Goal: Find specific page/section: Find specific page/section

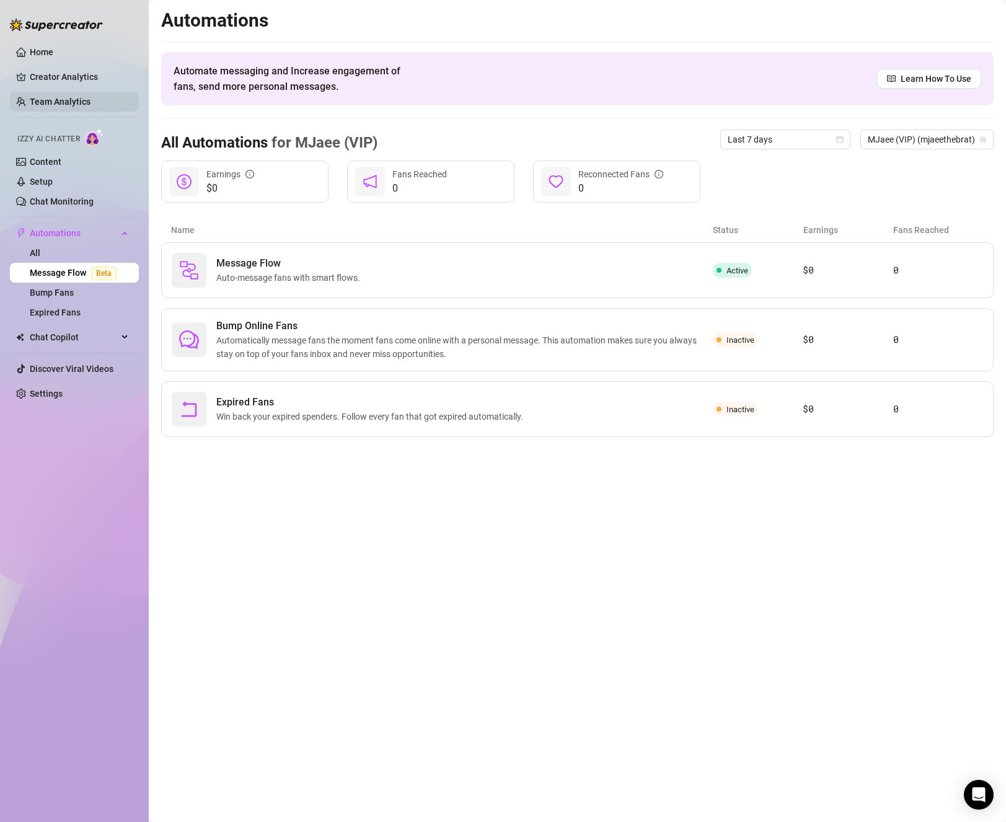
click at [59, 100] on link "Team Analytics" at bounding box center [60, 102] width 61 height 10
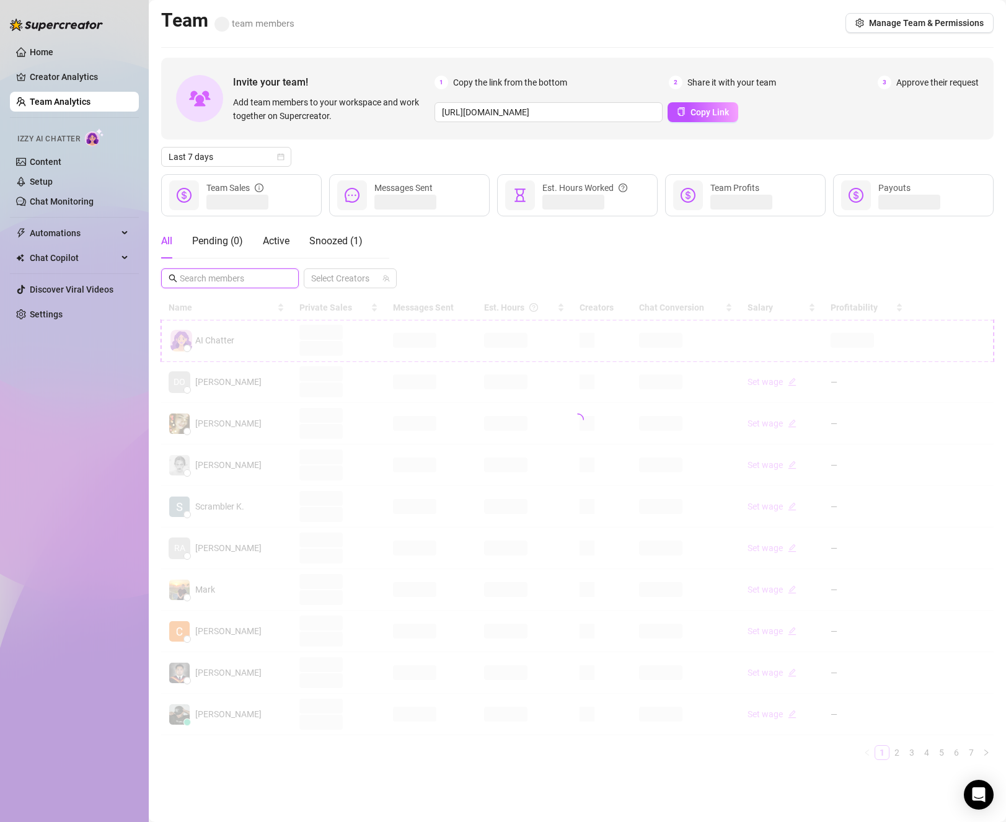
click at [224, 278] on input "text" at bounding box center [231, 278] width 102 height 14
type input "a"
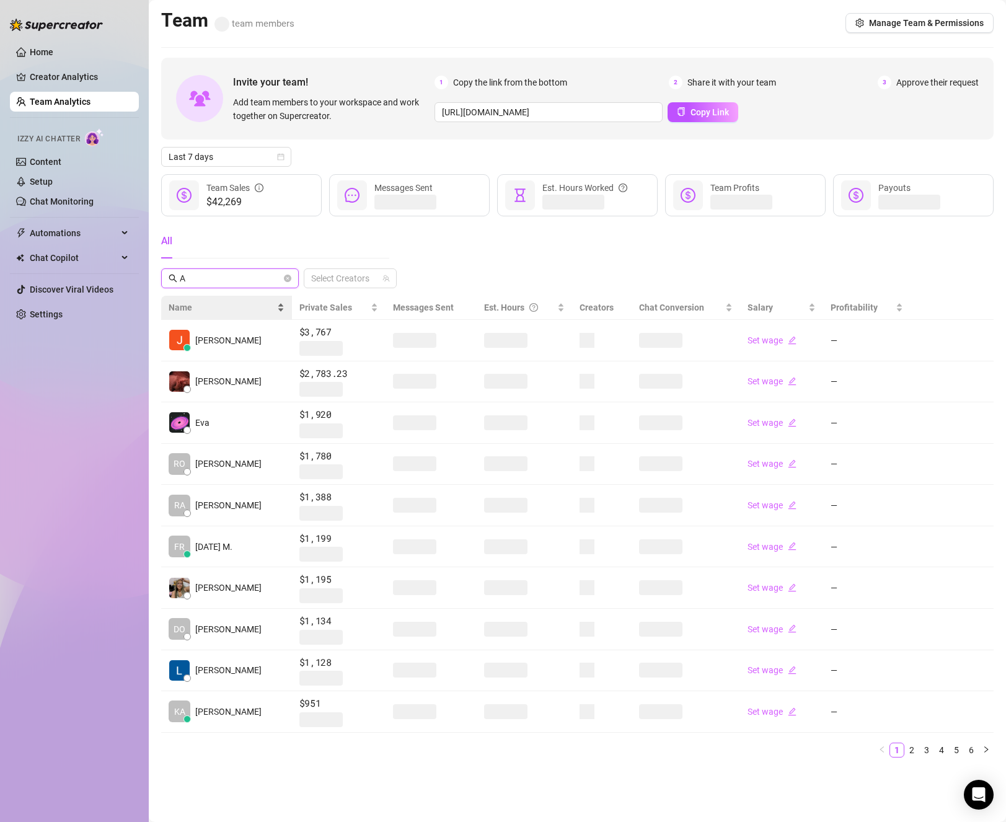
type input "A"
click at [191, 309] on span "Name" at bounding box center [222, 307] width 106 height 14
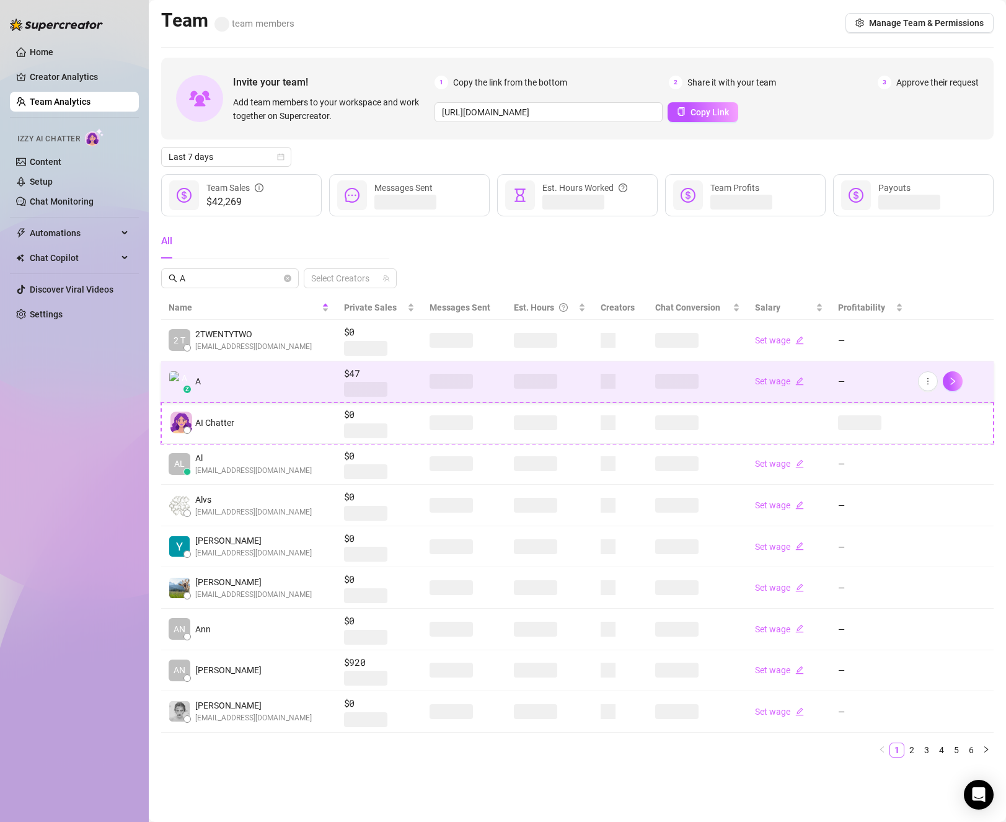
click at [244, 379] on td "z A" at bounding box center [248, 382] width 175 height 42
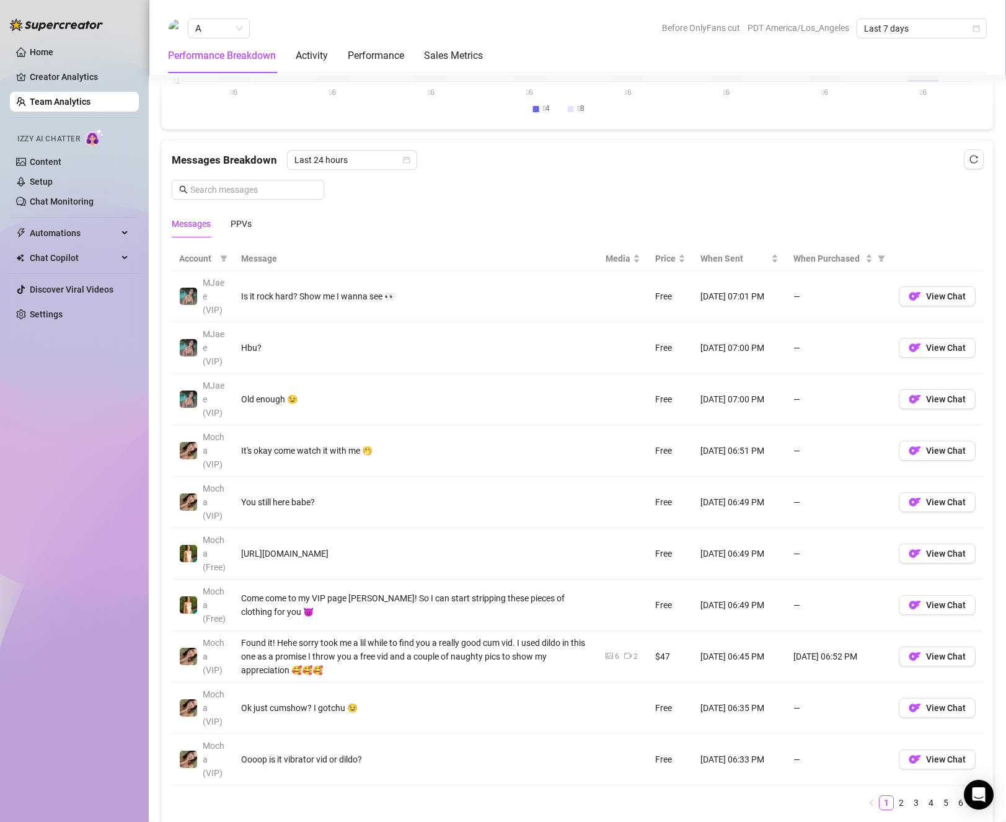
scroll to position [805, 0]
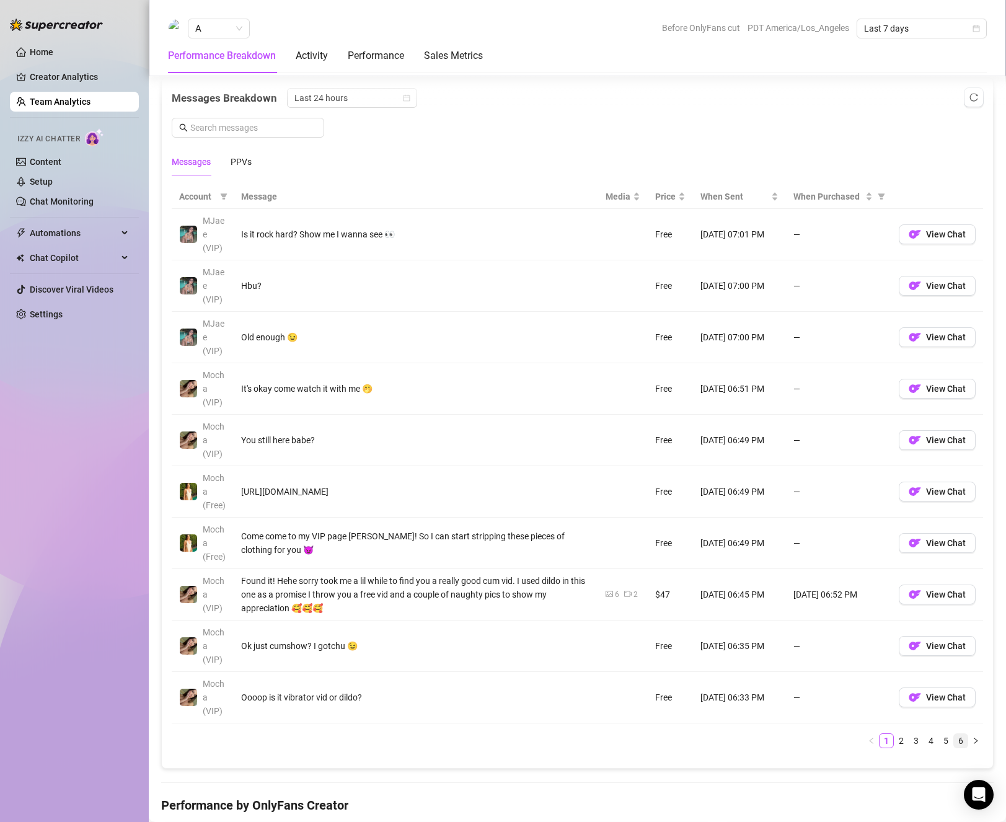
click at [954, 743] on link "6" at bounding box center [961, 741] width 14 height 14
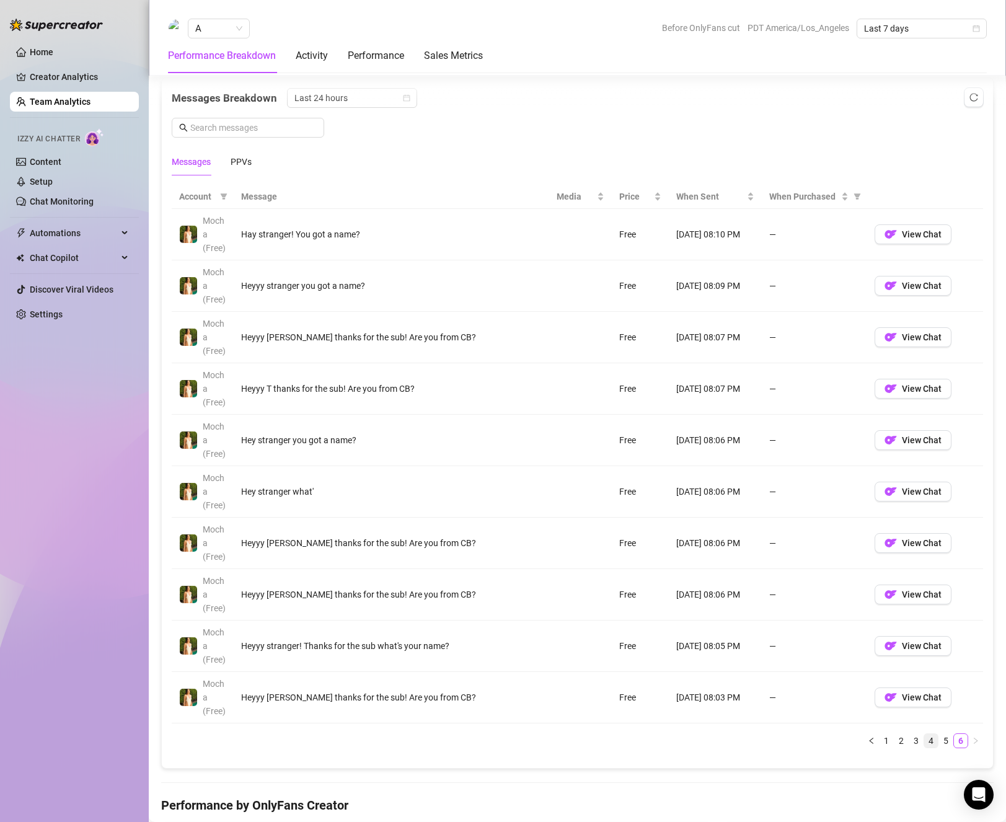
click at [924, 743] on link "4" at bounding box center [931, 741] width 14 height 14
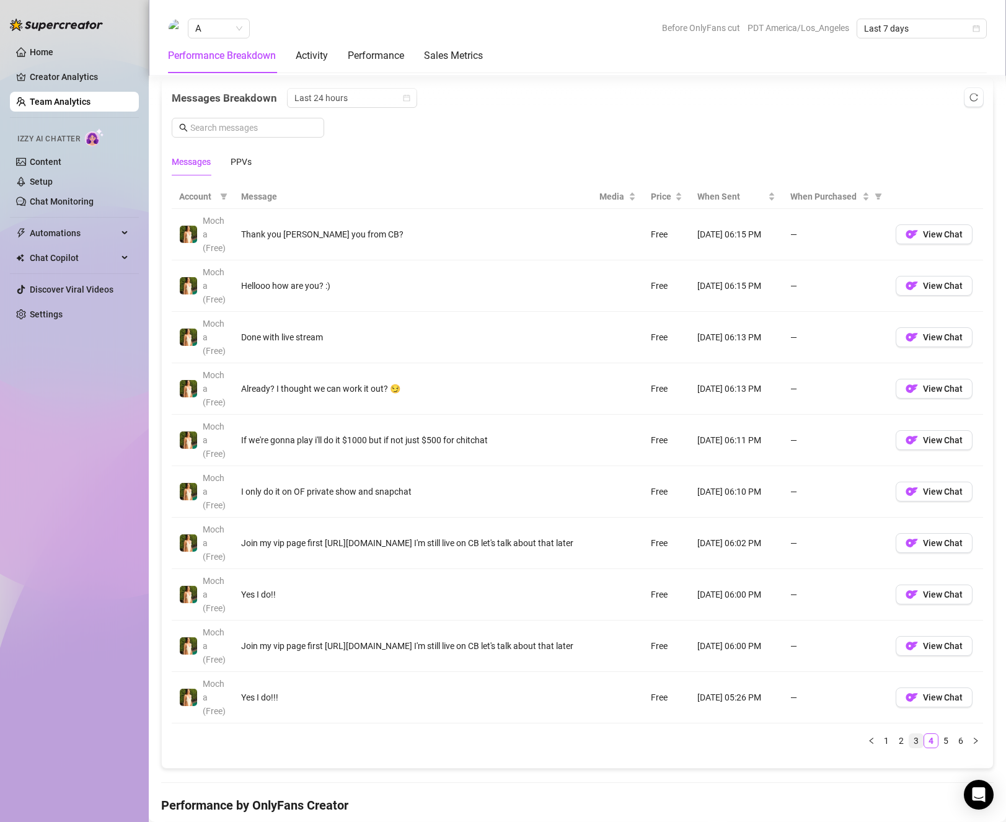
click at [909, 743] on link "3" at bounding box center [916, 741] width 14 height 14
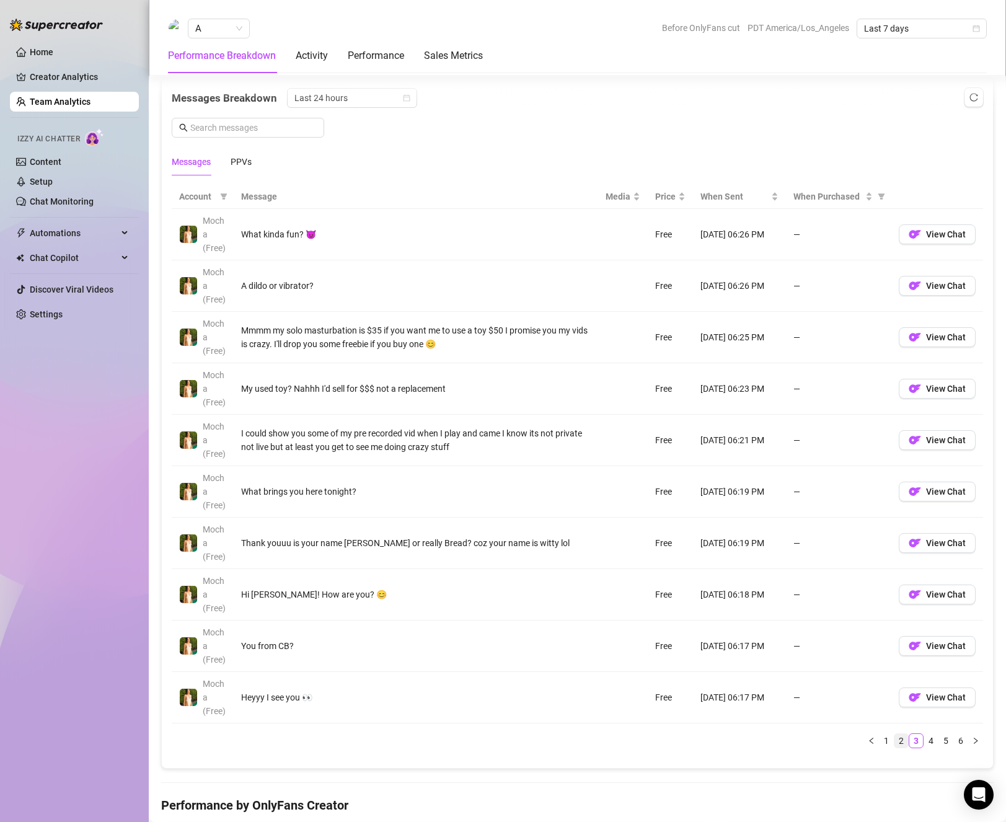
click at [894, 742] on link "2" at bounding box center [901, 741] width 14 height 14
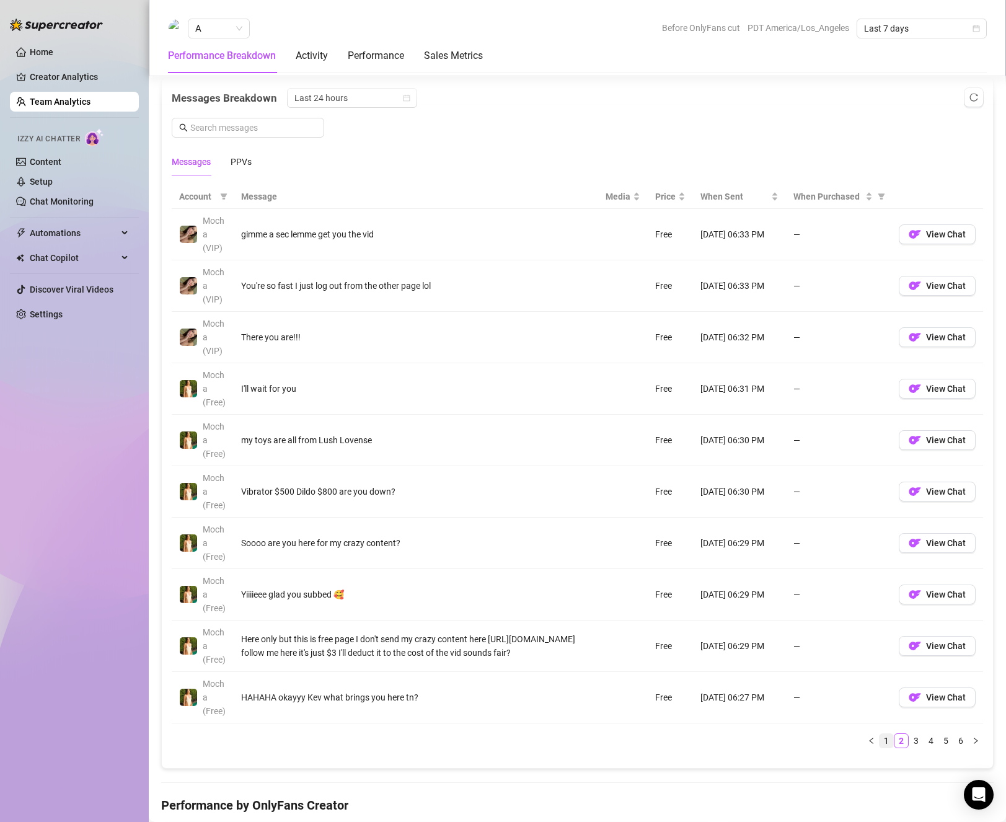
click at [879, 744] on link "1" at bounding box center [886, 741] width 14 height 14
